Goal: Task Accomplishment & Management: Manage account settings

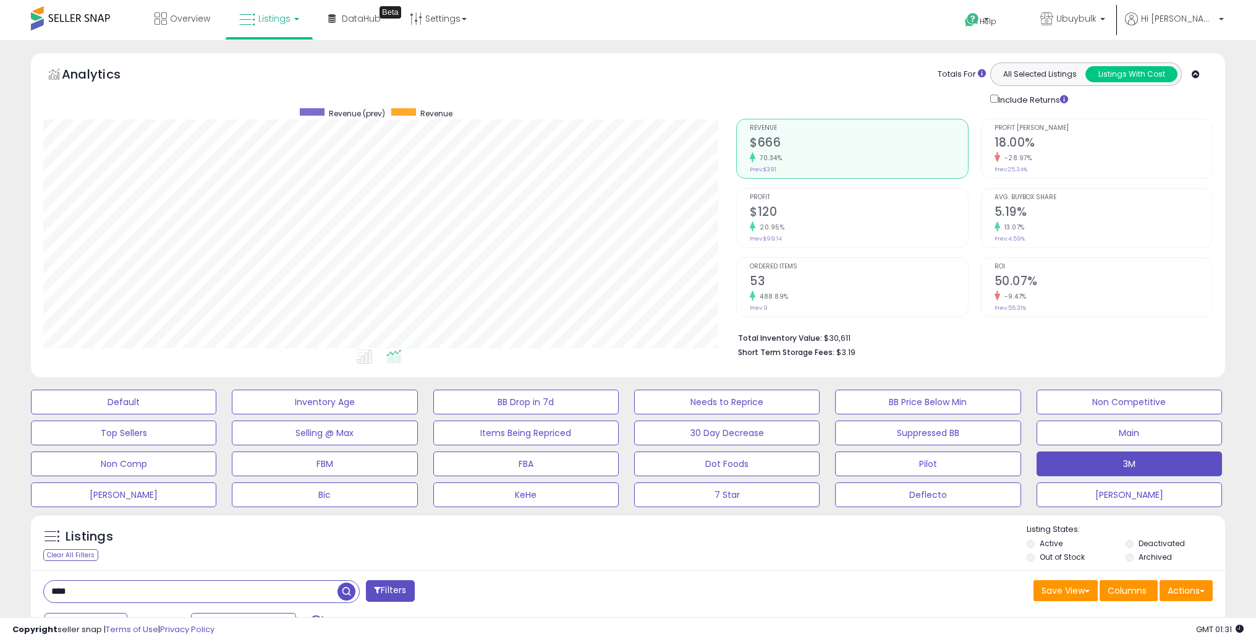
select select "**"
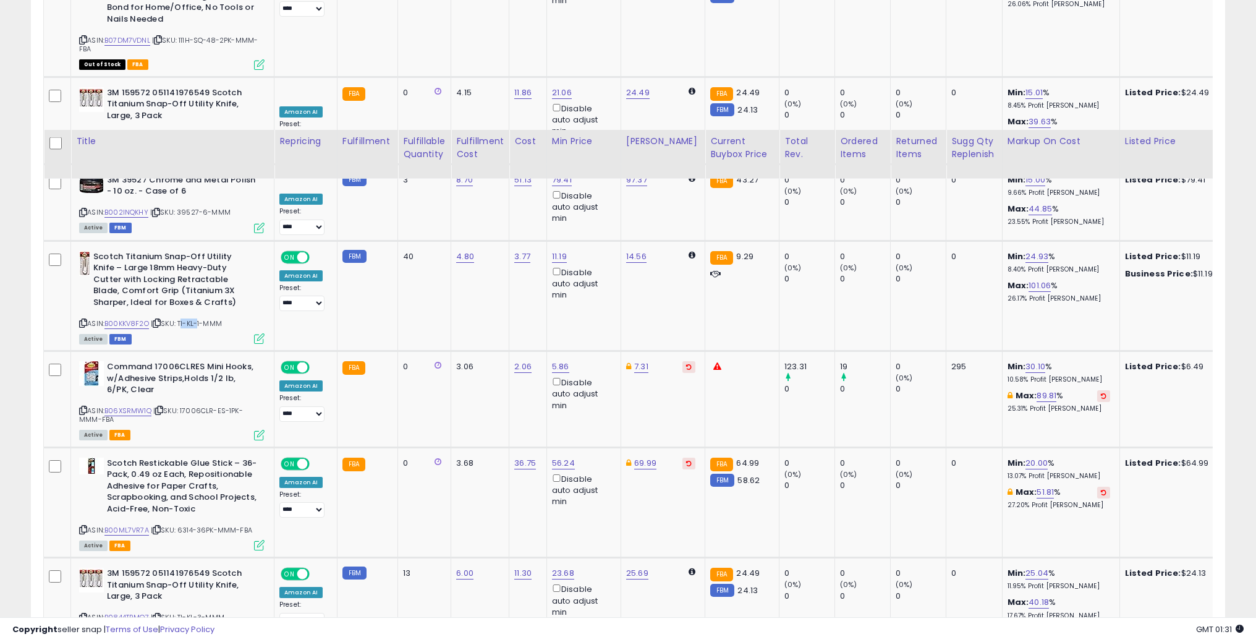
scroll to position [3648, 0]
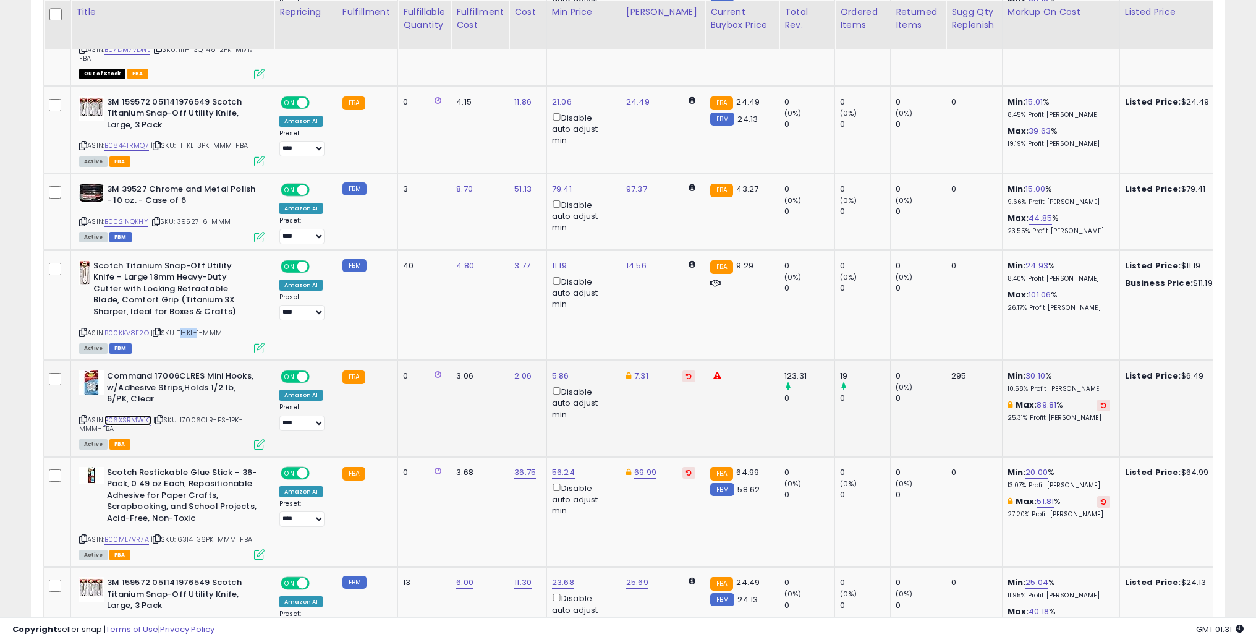
click at [127, 415] on link "B06XSRMW1Q" at bounding box center [127, 420] width 47 height 11
click at [552, 370] on link "5.86" at bounding box center [560, 376] width 17 height 12
drag, startPoint x: 498, startPoint y: 295, endPoint x: 451, endPoint y: 293, distance: 47.6
type input "****"
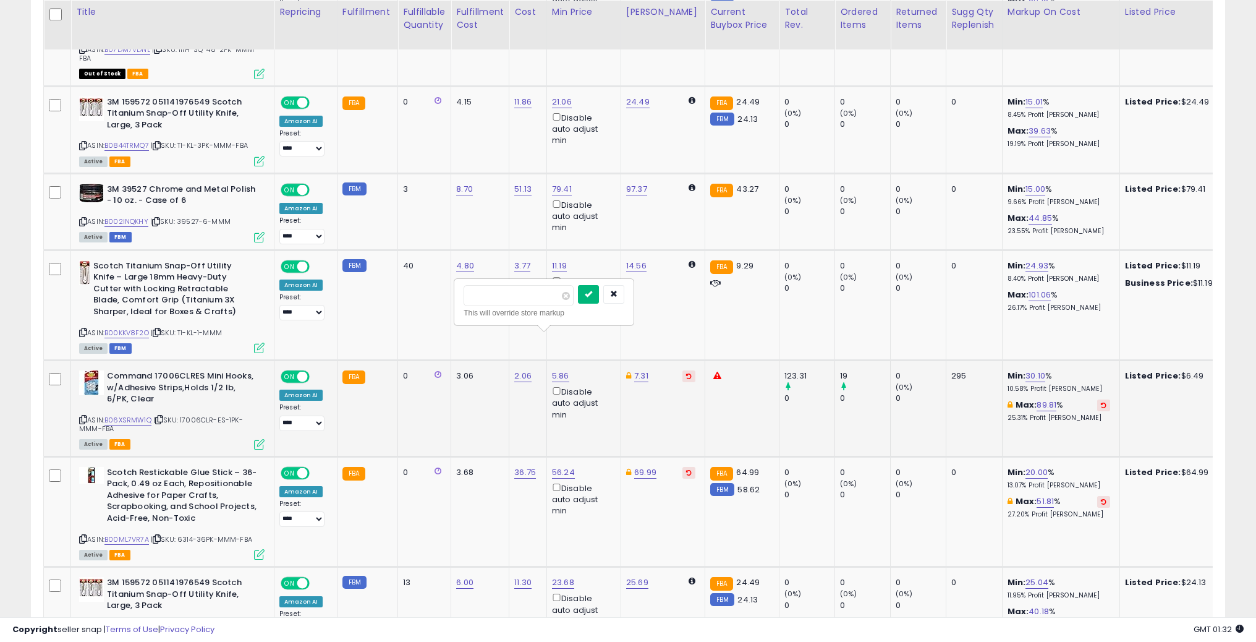
click at [599, 297] on button "submit" at bounding box center [588, 294] width 21 height 19
click at [558, 370] on link "6.29" at bounding box center [560, 376] width 17 height 12
type input "****"
click at [599, 292] on button "submit" at bounding box center [588, 294] width 21 height 19
click at [201, 415] on span "| SKU: 17006CLR-ES-1PK-MMM-FBA" at bounding box center [161, 424] width 164 height 19
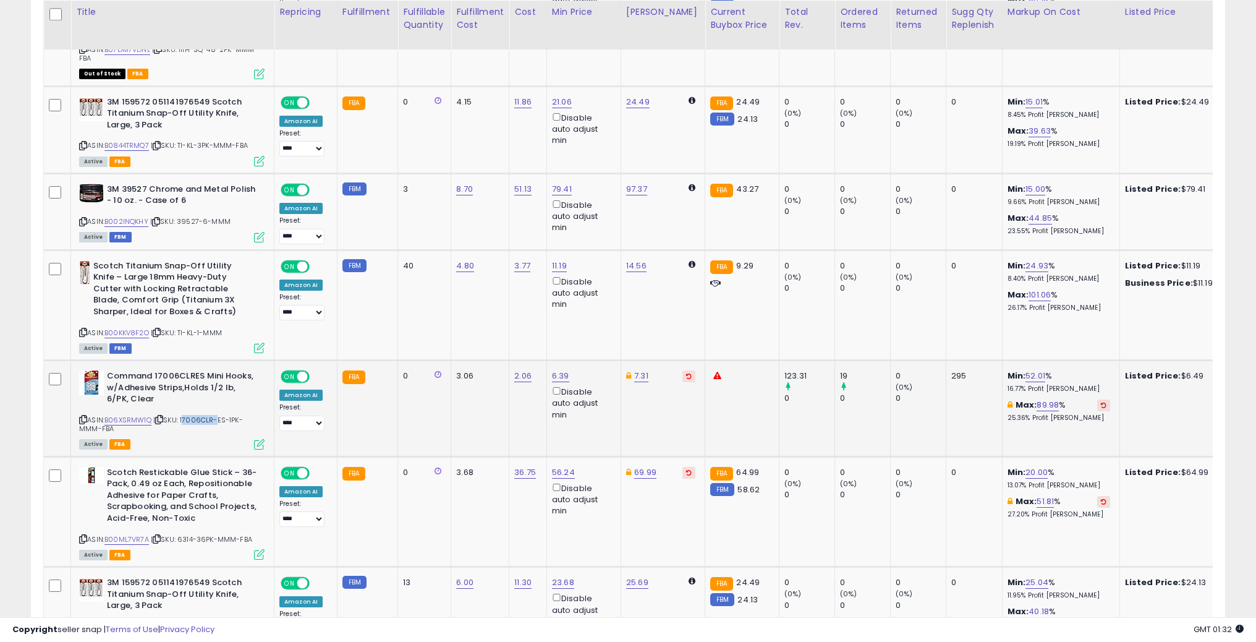
click at [201, 415] on span "| SKU: 17006CLR-ES-1PK-MMM-FBA" at bounding box center [161, 424] width 164 height 19
copy span "17006CLR"
click at [552, 370] on link "6.39" at bounding box center [560, 376] width 17 height 12
type input "****"
click at [592, 295] on icon "submit" at bounding box center [588, 293] width 7 height 7
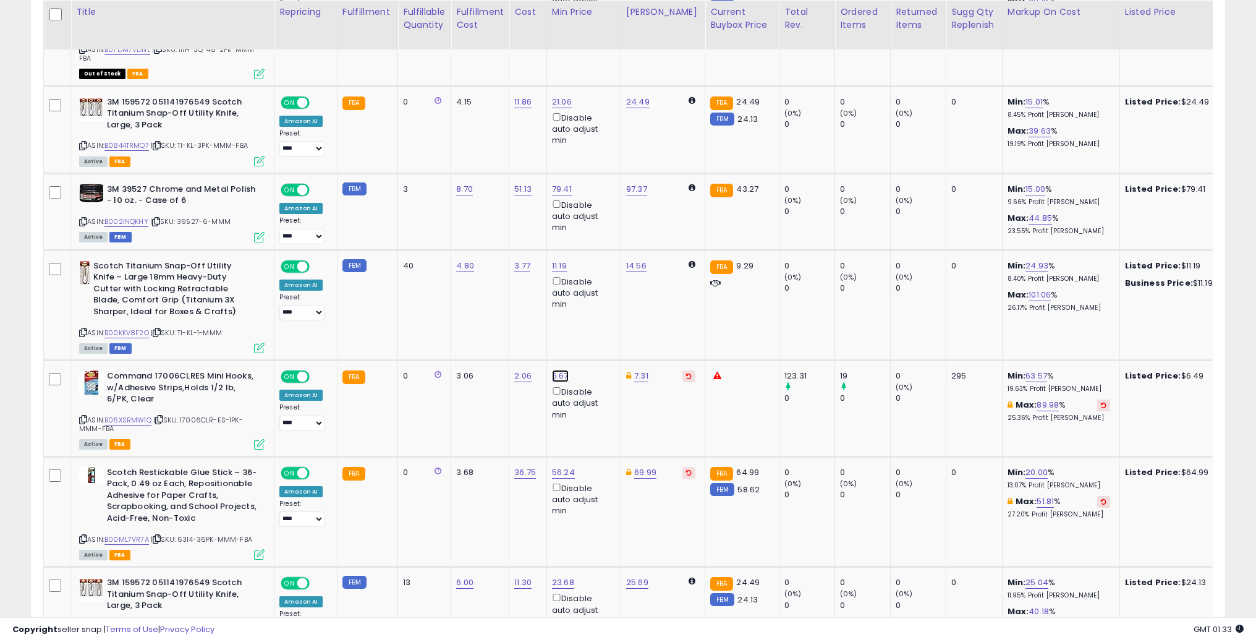
click at [552, 370] on link "6.67" at bounding box center [560, 376] width 17 height 12
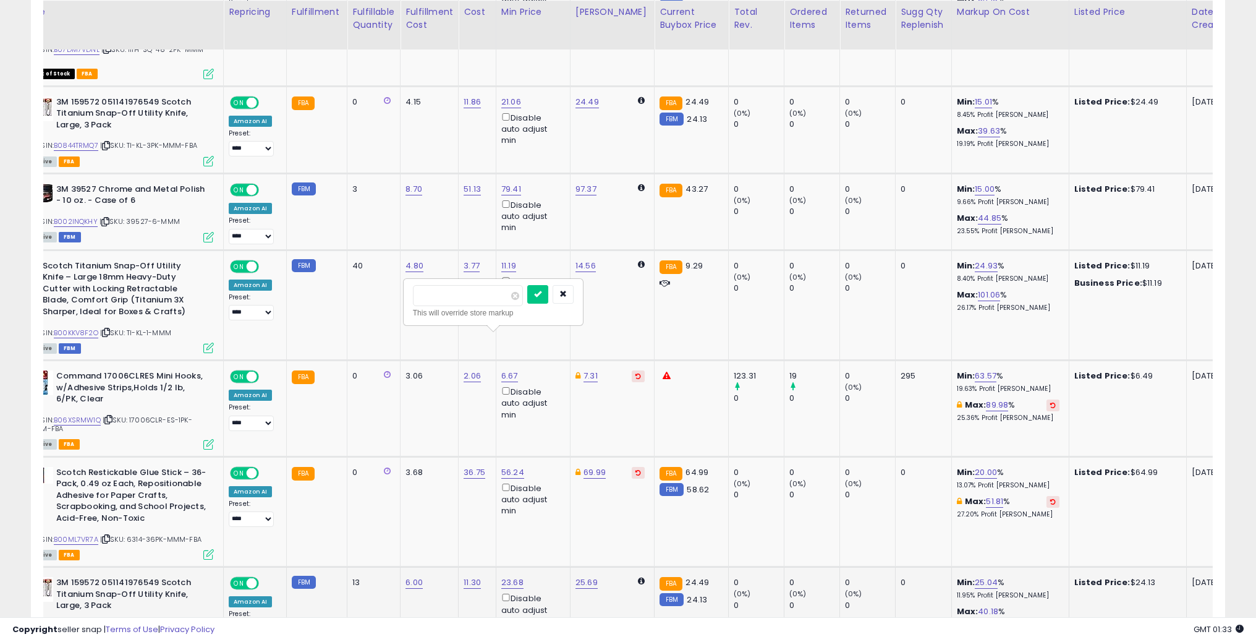
scroll to position [0, 0]
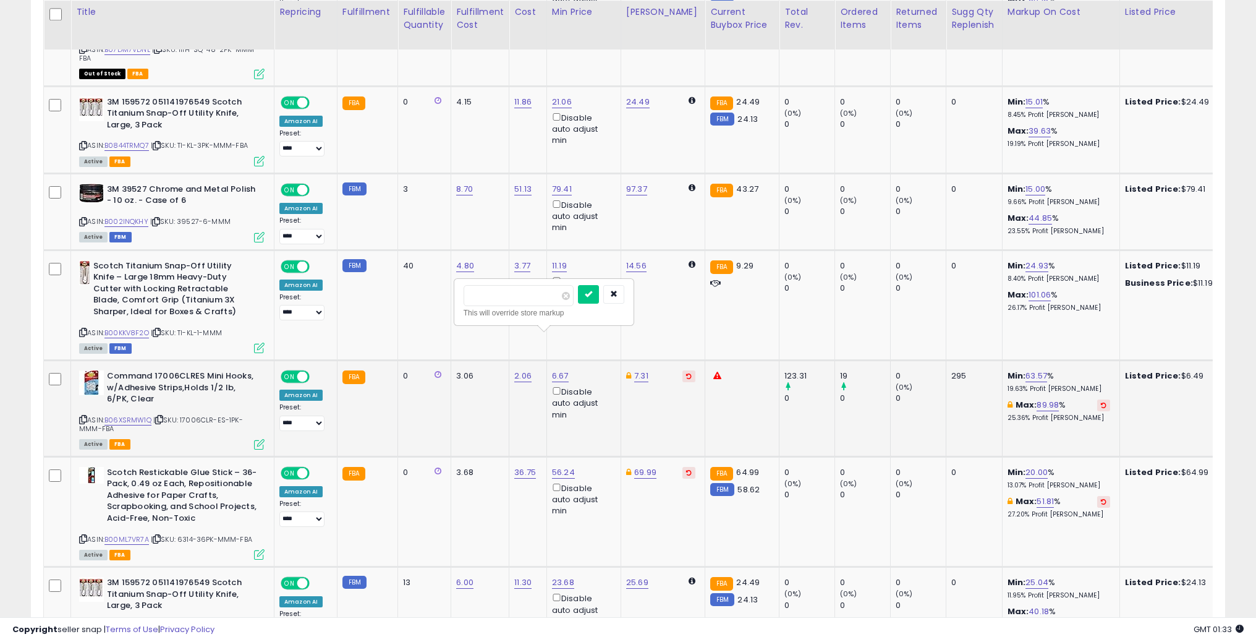
drag, startPoint x: 513, startPoint y: 294, endPoint x: 478, endPoint y: 294, distance: 35.2
click at [478, 294] on input "****" at bounding box center [519, 295] width 110 height 21
type input "****"
click at [592, 292] on icon "submit" at bounding box center [588, 293] width 7 height 7
click at [122, 534] on link "B00ML7VR7A" at bounding box center [126, 539] width 45 height 11
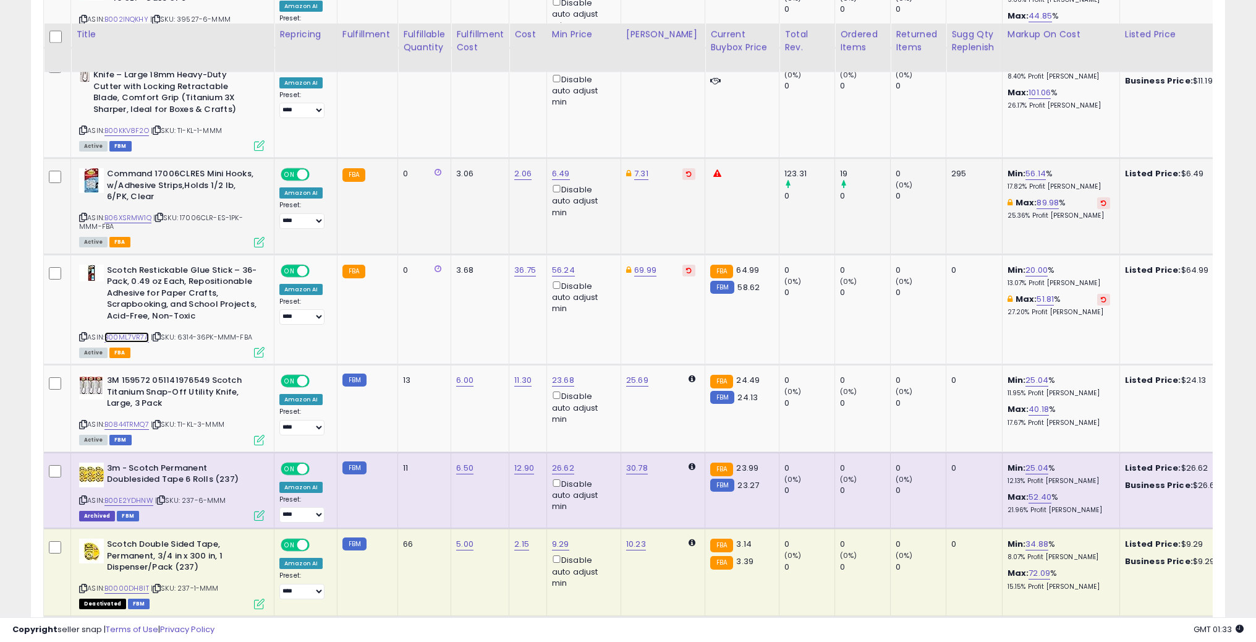
scroll to position [3895, 0]
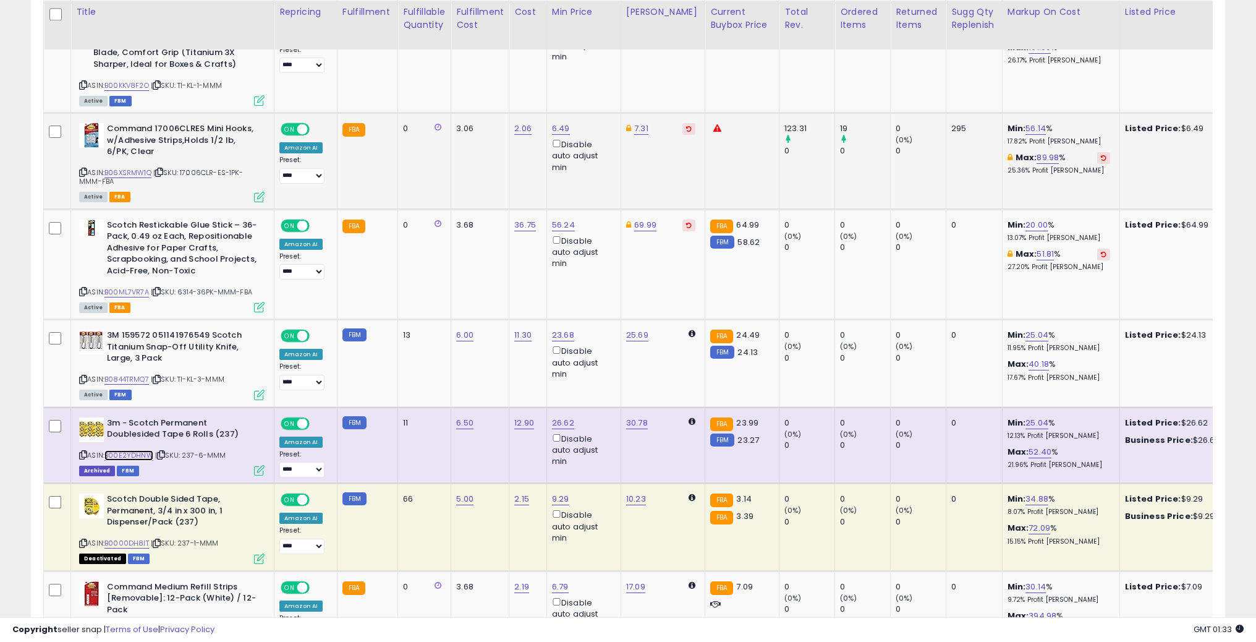
click at [130, 450] on link "B00E2YDHNW" at bounding box center [128, 455] width 49 height 11
click at [190, 450] on span "| SKU: 237-6-MMM" at bounding box center [190, 455] width 71 height 10
copy span "237"
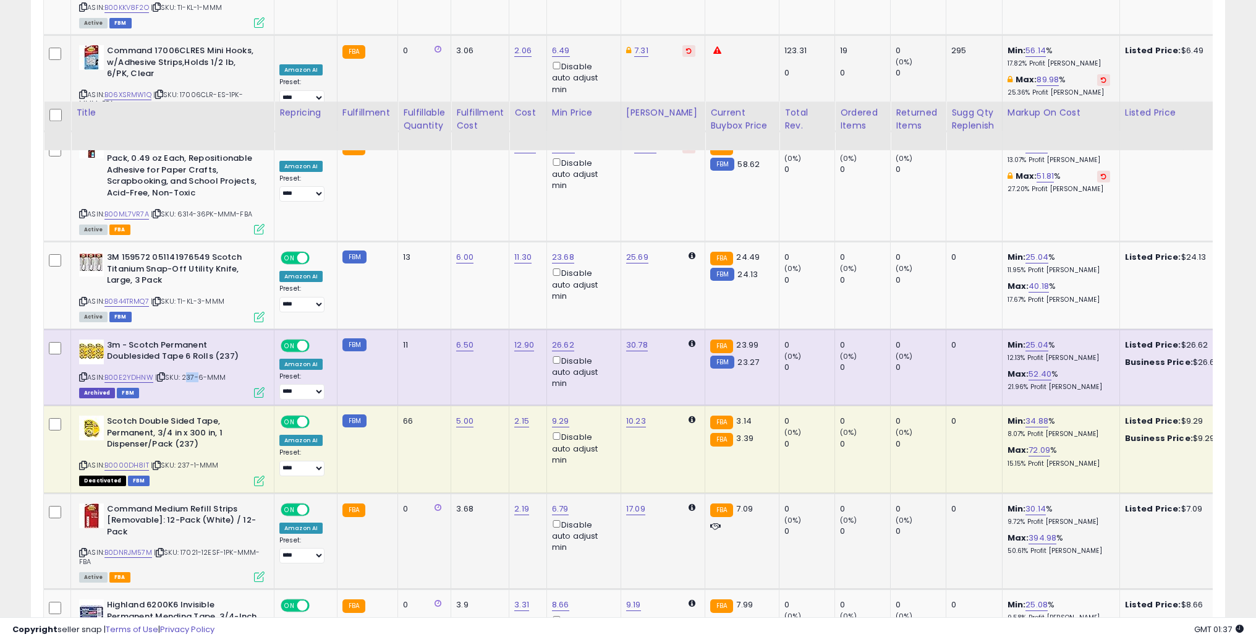
scroll to position [4081, 0]
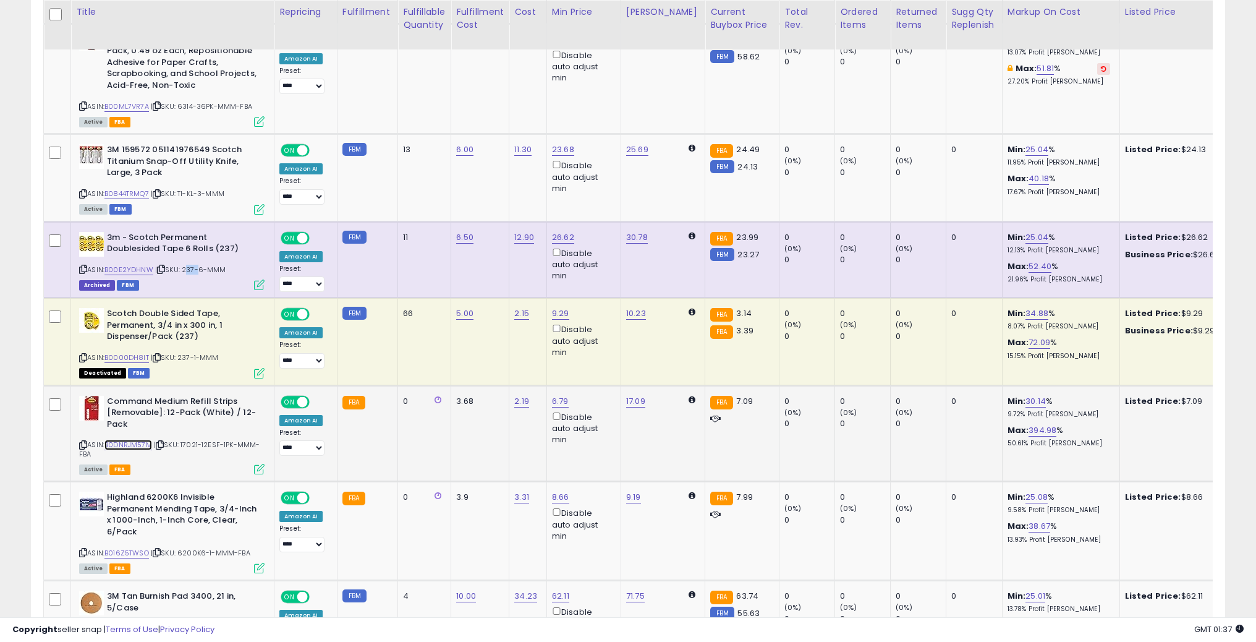
click at [136, 440] on link "B0DNRJM57M" at bounding box center [128, 445] width 48 height 11
drag, startPoint x: 183, startPoint y: 402, endPoint x: 221, endPoint y: 403, distance: 38.3
click at [221, 440] on span "| SKU: 17021-12ESF-1PK-MMM-FBA" at bounding box center [169, 449] width 181 height 19
copy span "17021-12ESF"
click at [122, 440] on link "B0DNRJM57M" at bounding box center [128, 445] width 48 height 11
